Goal: Task Accomplishment & Management: Manage account settings

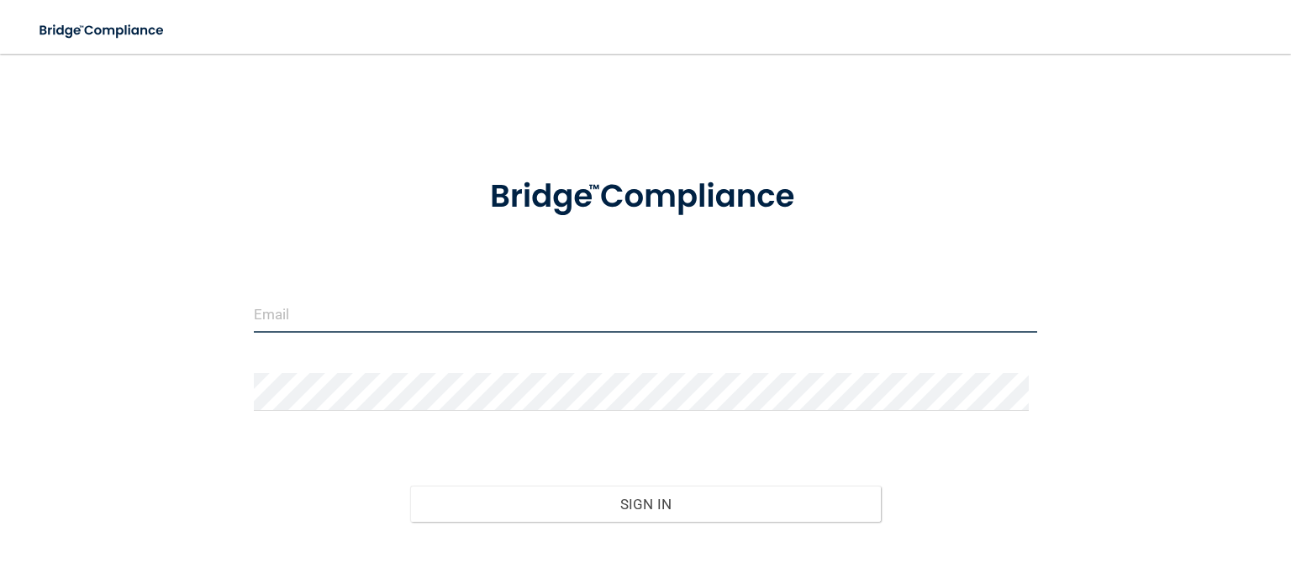
click at [349, 295] on input "email" at bounding box center [645, 314] width 783 height 38
type input "[EMAIL_ADDRESS][DOMAIN_NAME]"
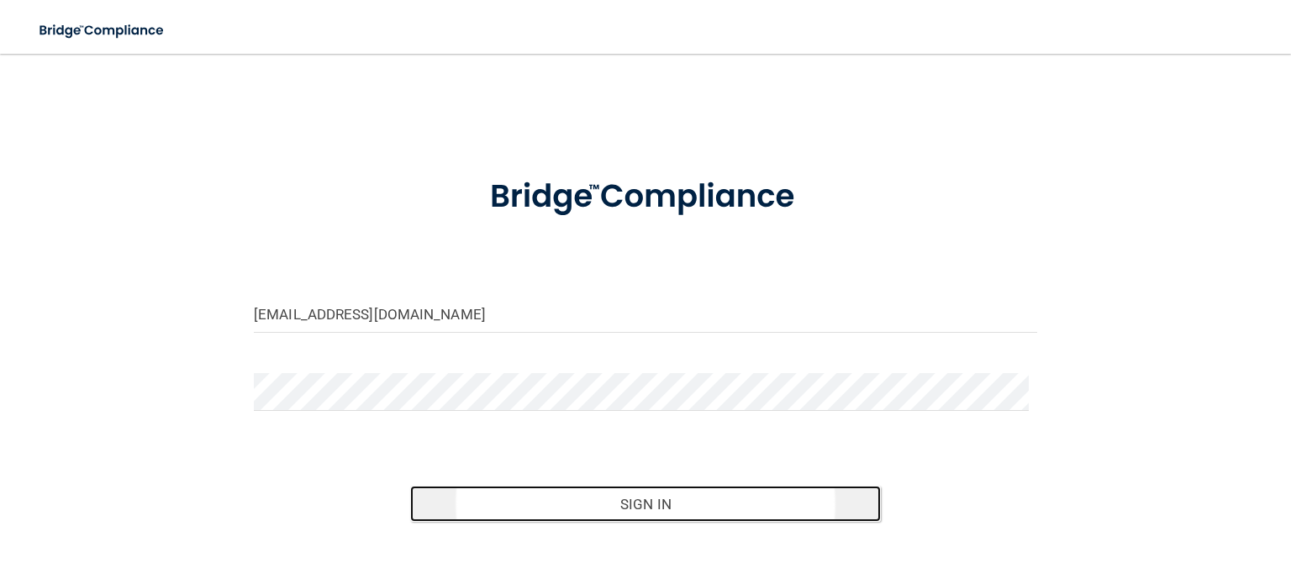
click at [507, 518] on button "Sign In" at bounding box center [645, 504] width 470 height 37
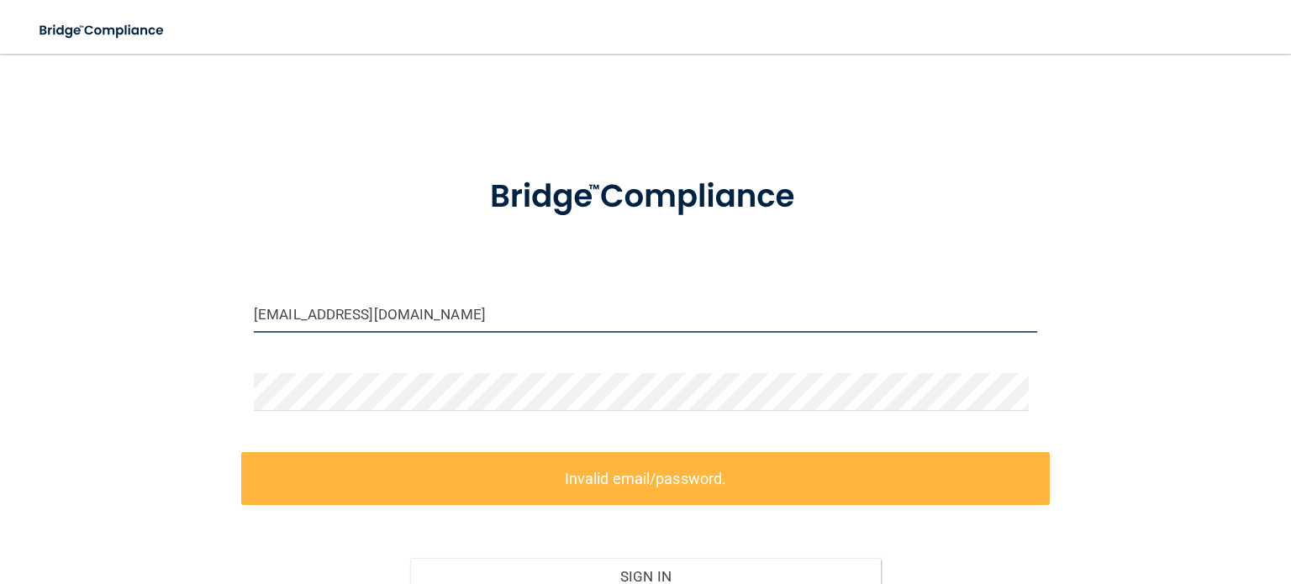
drag, startPoint x: 481, startPoint y: 308, endPoint x: 208, endPoint y: 277, distance: 275.0
click at [208, 277] on div "[EMAIL_ADDRESS][DOMAIN_NAME] Invalid email/password. You don't have permission …" at bounding box center [646, 375] width 1224 height 608
